Goal: Transaction & Acquisition: Purchase product/service

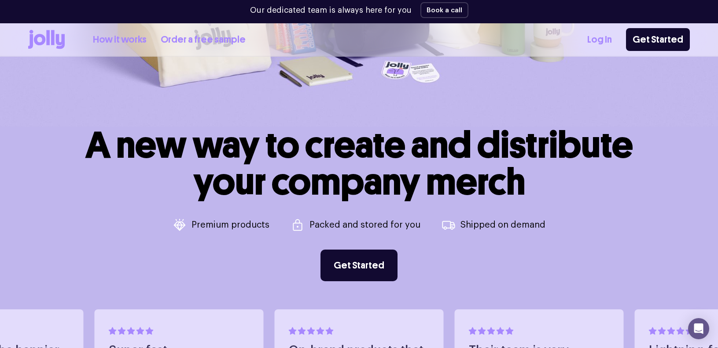
scroll to position [282, 0]
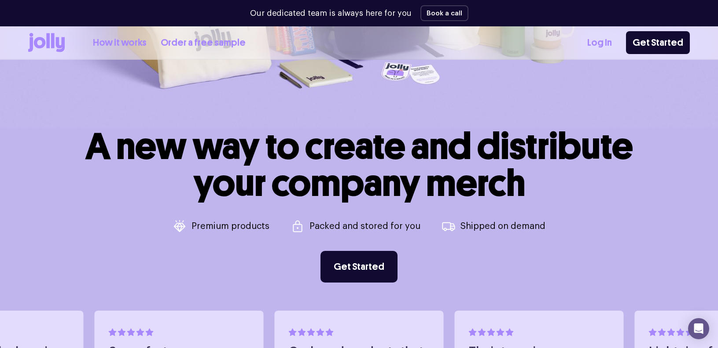
click at [44, 35] on icon at bounding box center [46, 42] width 37 height 19
click at [48, 44] on icon at bounding box center [48, 40] width 4 height 15
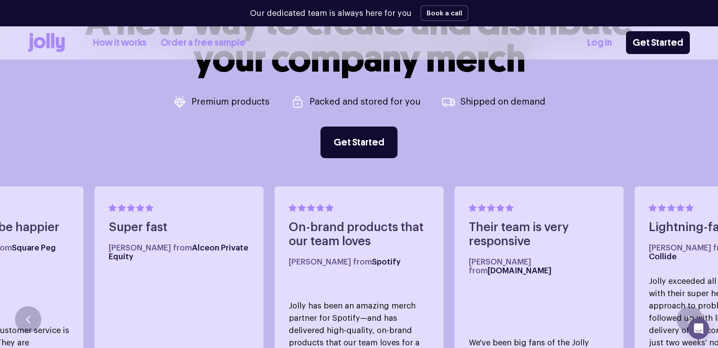
scroll to position [588, 0]
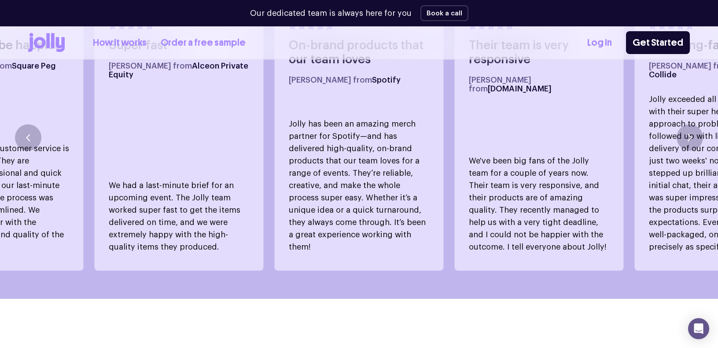
click at [52, 44] on icon at bounding box center [53, 40] width 4 height 15
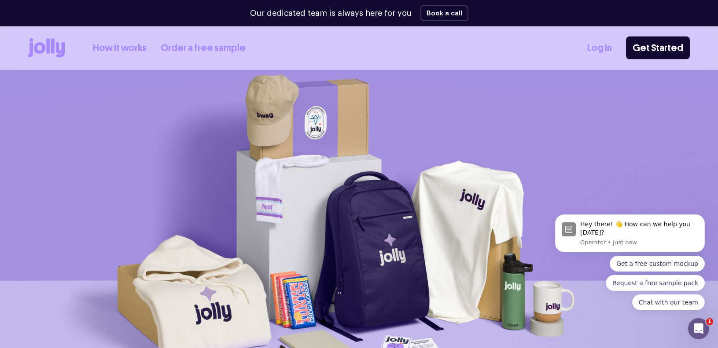
scroll to position [0, 0]
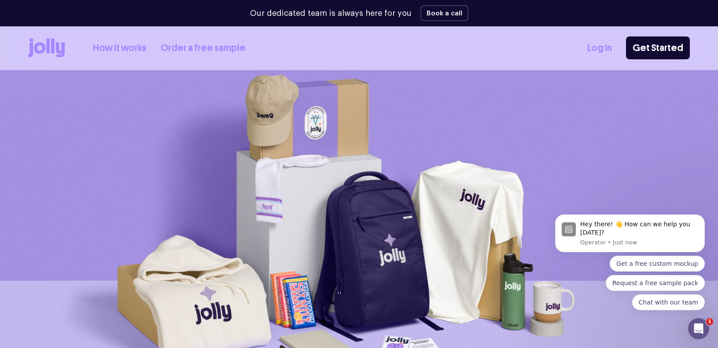
click at [213, 49] on link "Order a free sample" at bounding box center [203, 48] width 85 height 15
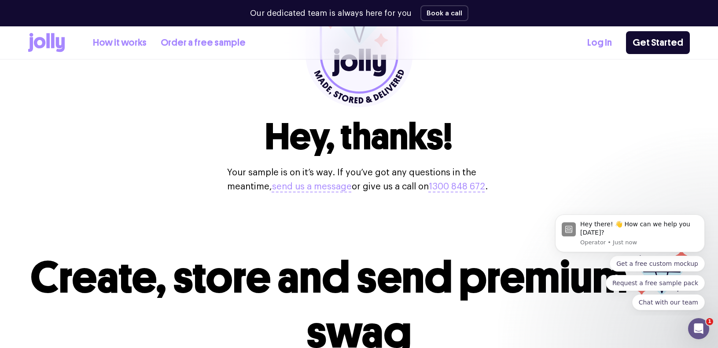
scroll to position [460, 0]
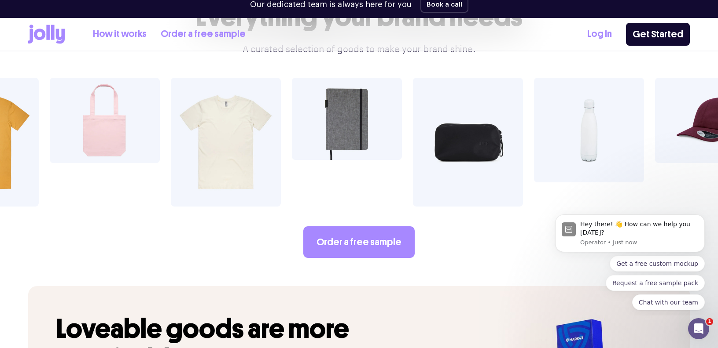
scroll to position [1545, 0]
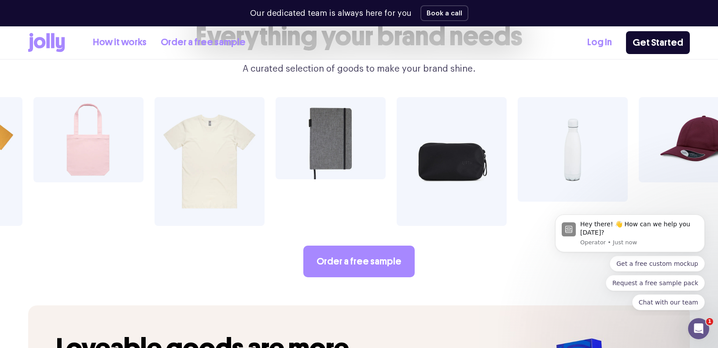
click at [206, 162] on img at bounding box center [209, 161] width 110 height 129
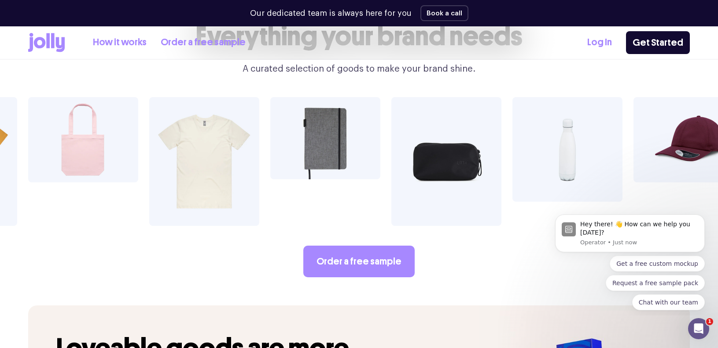
click at [206, 162] on img at bounding box center [204, 161] width 110 height 129
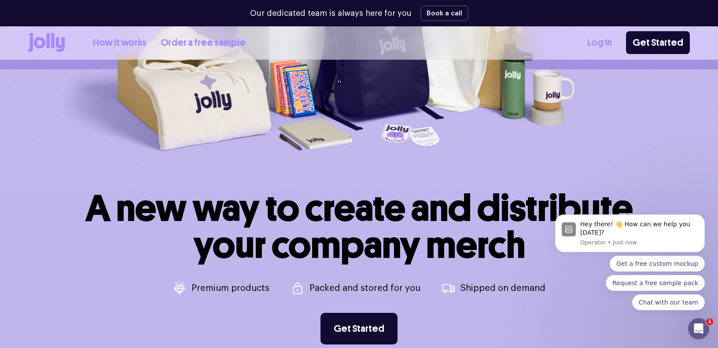
scroll to position [0, 0]
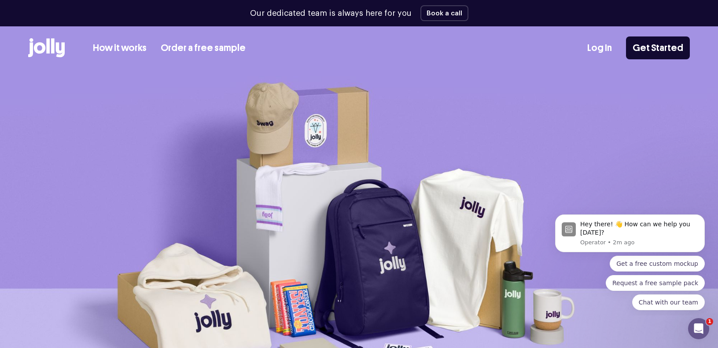
click at [41, 44] on icon at bounding box center [39, 47] width 11 height 11
click at [53, 40] on icon at bounding box center [53, 45] width 4 height 15
click at [53, 42] on icon at bounding box center [53, 45] width 4 height 15
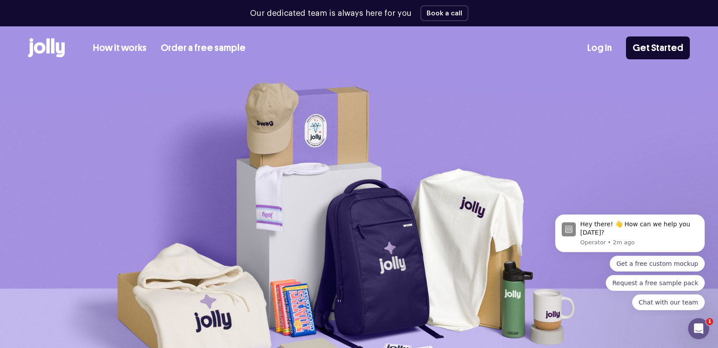
click at [53, 42] on icon at bounding box center [53, 45] width 4 height 15
click at [598, 39] on div "Log In Get Started" at bounding box center [638, 48] width 103 height 23
click at [598, 46] on link "Log In" at bounding box center [599, 48] width 25 height 15
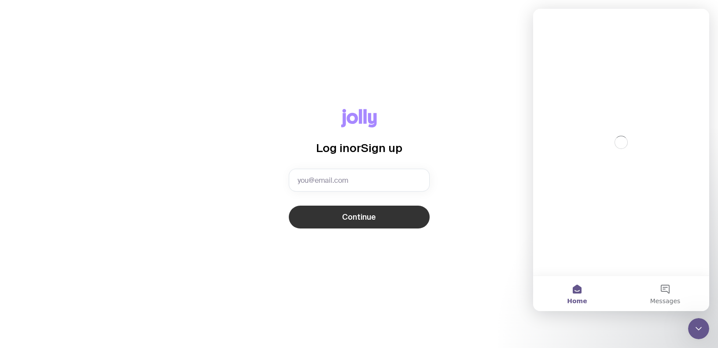
type input "[PERSON_NAME][EMAIL_ADDRESS][PERSON_NAME][DOMAIN_NAME]"
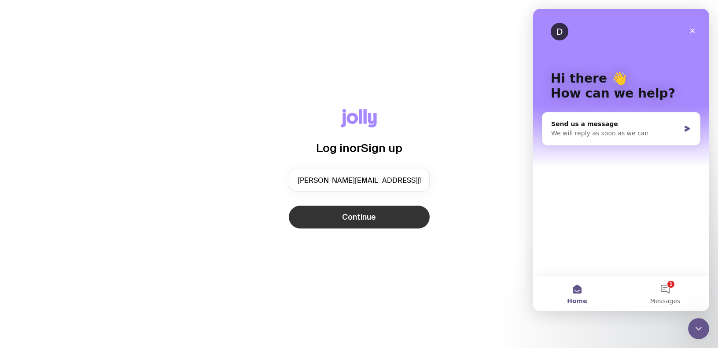
click at [347, 226] on button "Continue" at bounding box center [359, 217] width 141 height 23
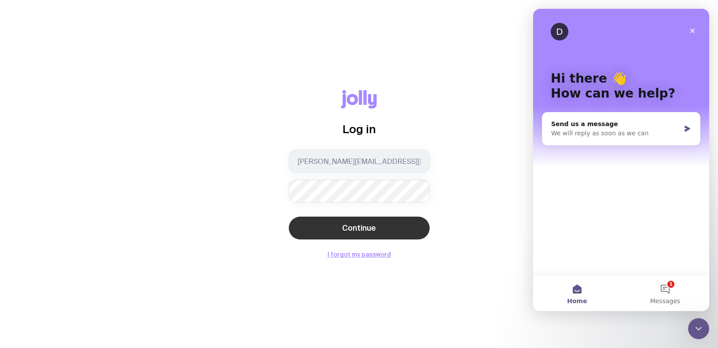
click at [366, 224] on span "Continue" at bounding box center [359, 228] width 34 height 11
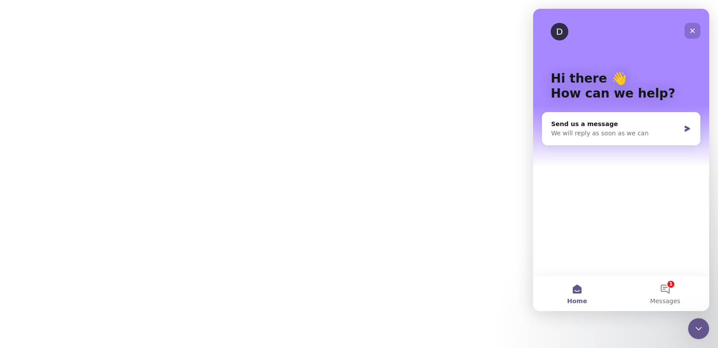
click at [690, 35] on div "Close" at bounding box center [692, 31] width 16 height 16
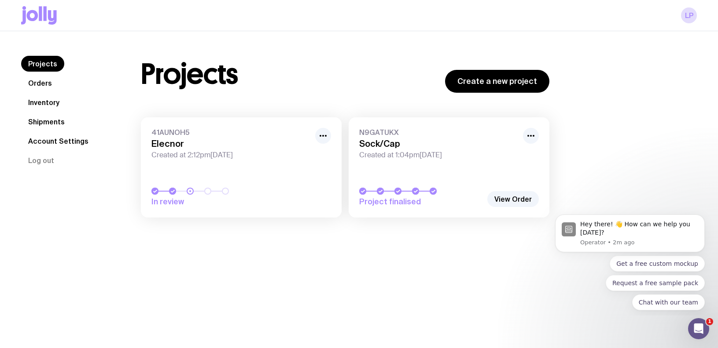
click at [45, 83] on link "Orders" at bounding box center [40, 83] width 38 height 16
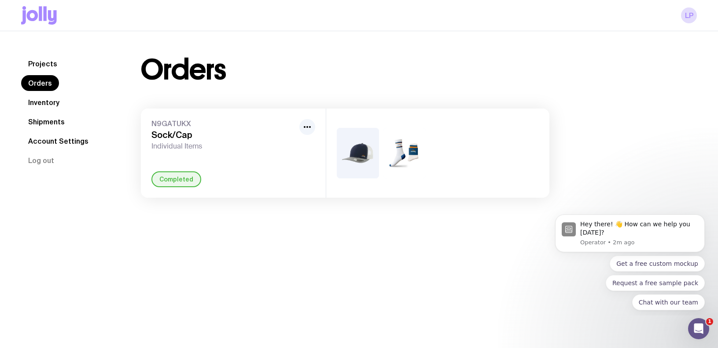
click at [44, 96] on link "Inventory" at bounding box center [43, 103] width 45 height 16
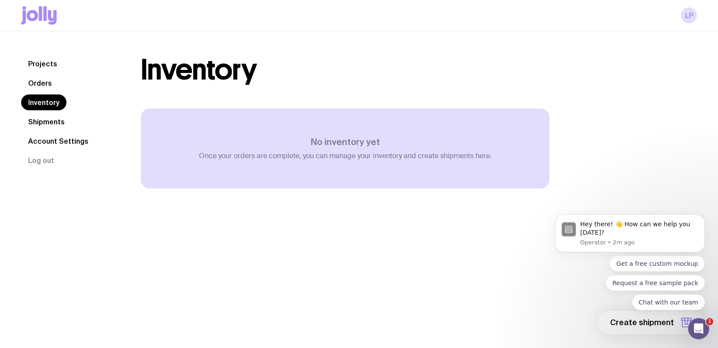
click at [34, 19] on icon at bounding box center [32, 15] width 11 height 11
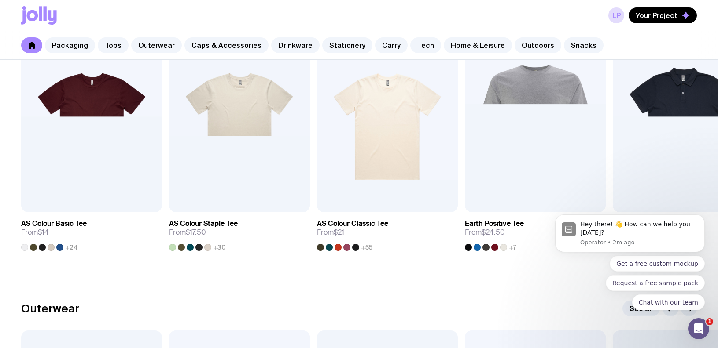
scroll to position [480, 0]
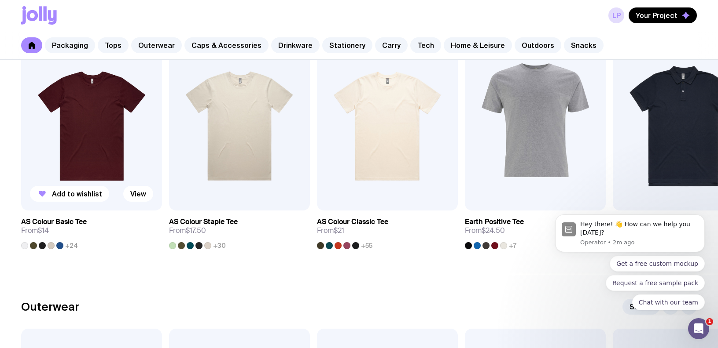
click at [94, 113] on img at bounding box center [91, 126] width 141 height 169
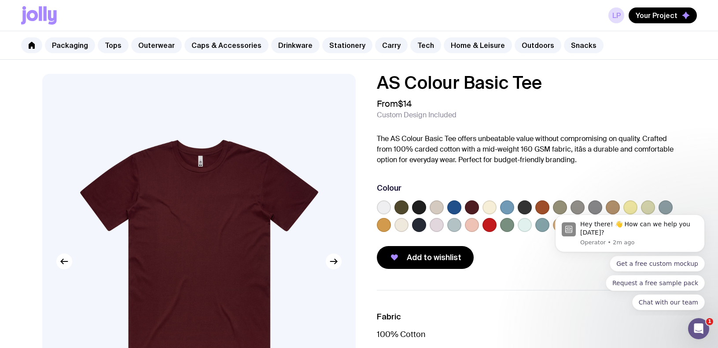
click at [380, 207] on label at bounding box center [384, 208] width 14 height 14
click at [0, 0] on input "radio" at bounding box center [0, 0] width 0 height 0
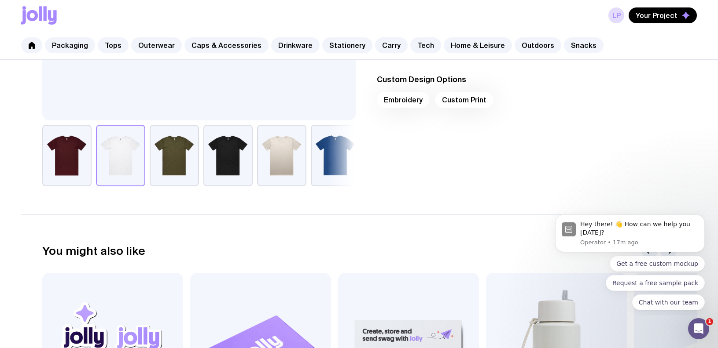
scroll to position [502, 0]
